Goal: Task Accomplishment & Management: Manage account settings

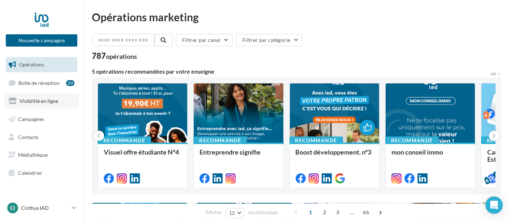
click at [39, 99] on span "Visibilité en ligne" at bounding box center [39, 101] width 39 height 6
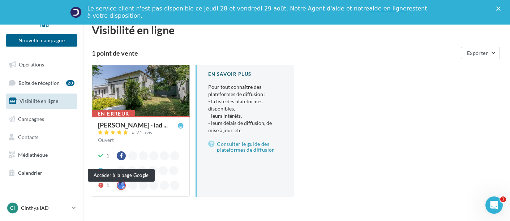
click at [122, 190] on div at bounding box center [121, 185] width 9 height 9
click at [103, 188] on icon at bounding box center [101, 185] width 6 height 5
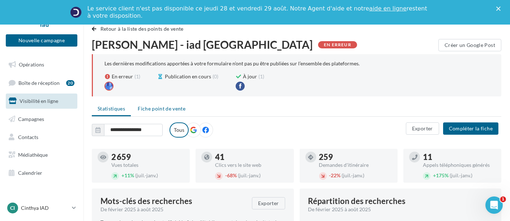
click at [158, 109] on span "Fiche point de vente" at bounding box center [162, 109] width 48 height 6
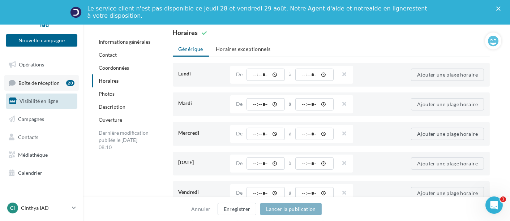
scroll to position [746, 0]
